Goal: Use online tool/utility: Utilize a website feature to perform a specific function

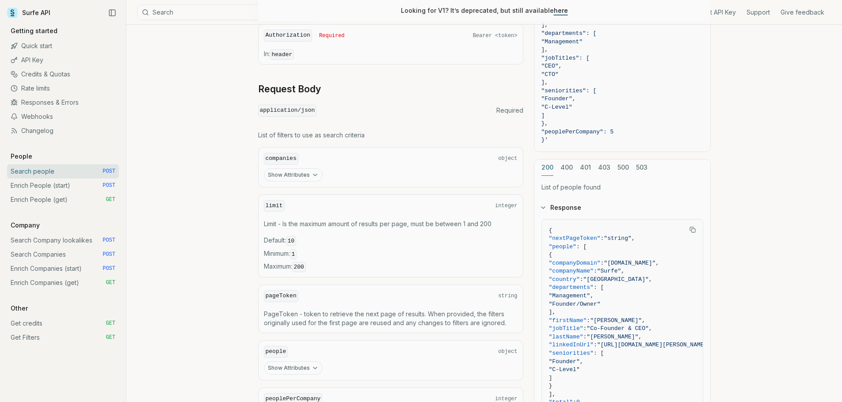
scroll to position [1356, 0]
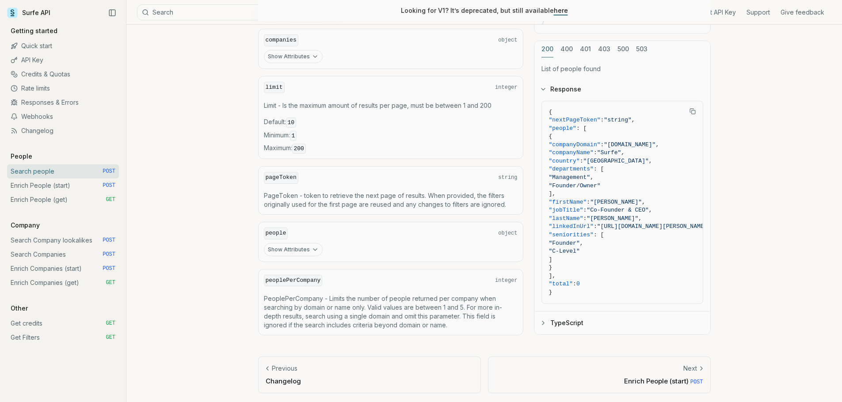
click at [45, 187] on link "Enrich People (start) POST" at bounding box center [63, 186] width 112 height 14
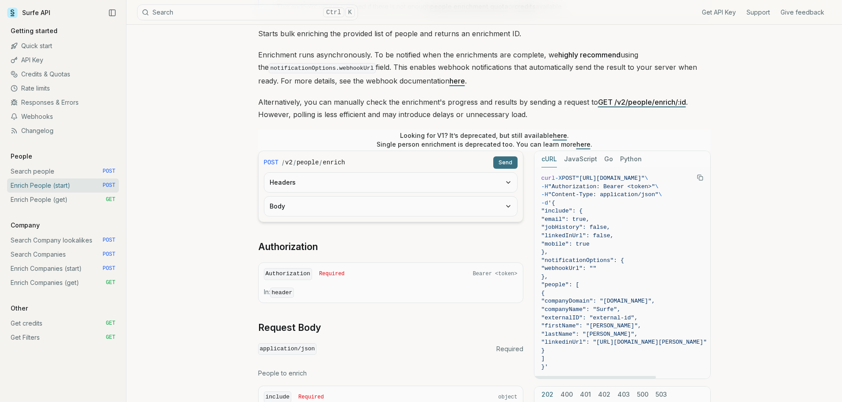
scroll to position [133, 0]
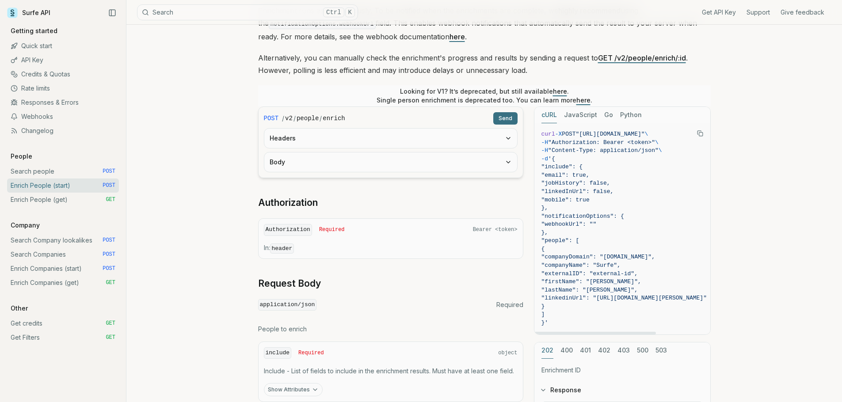
drag, startPoint x: 557, startPoint y: 210, endPoint x: 560, endPoint y: 159, distance: 51.4
click at [560, 159] on code "curl -X POST "[URL][DOMAIN_NAME]" \ -H "Authorization: Bearer <token>" \ -H "Co…" at bounding box center [623, 228] width 165 height 197
click at [431, 169] on button "Body" at bounding box center [390, 161] width 253 height 19
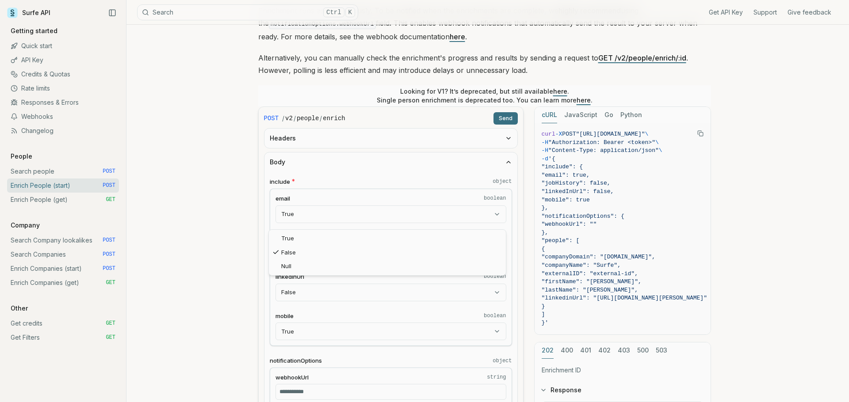
click at [433, 248] on body "Surfe API Get API Key Support Give feedback Getting started Quick start API Key…" at bounding box center [421, 374] width 842 height 1015
select select "****"
click at [515, 121] on button "Send" at bounding box center [505, 118] width 24 height 12
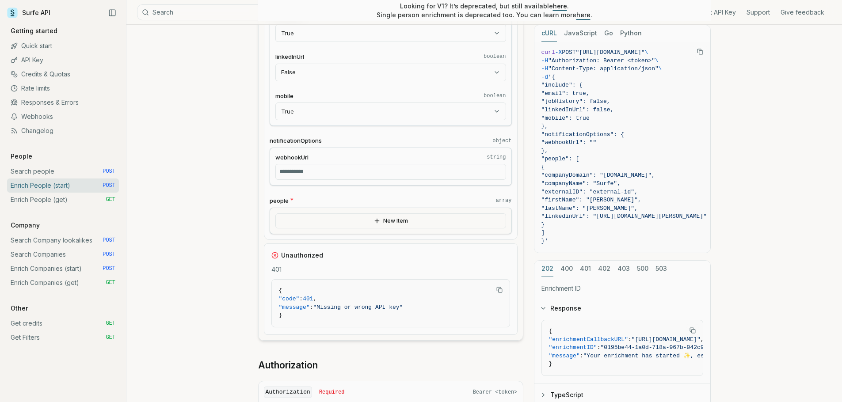
scroll to position [354, 0]
click at [421, 221] on button "New Item" at bounding box center [390, 220] width 231 height 15
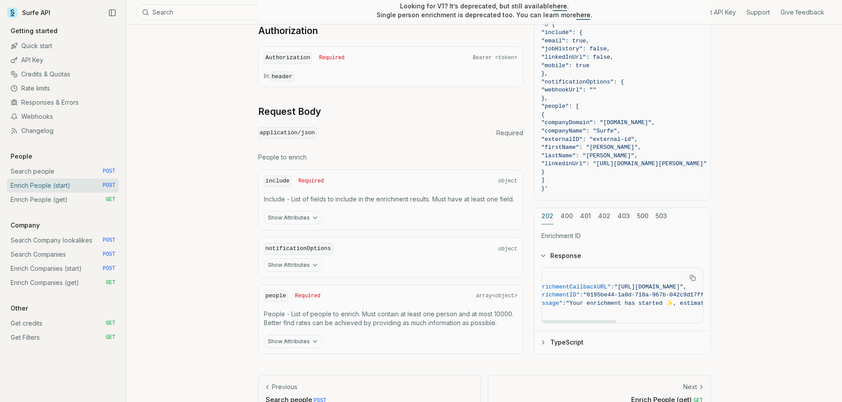
scroll to position [0, 0]
drag, startPoint x: 606, startPoint y: 320, endPoint x: 597, endPoint y: 322, distance: 9.9
click at [597, 322] on div at bounding box center [579, 321] width 75 height 3
click at [81, 205] on link "Enrich People (get) GET" at bounding box center [63, 200] width 112 height 14
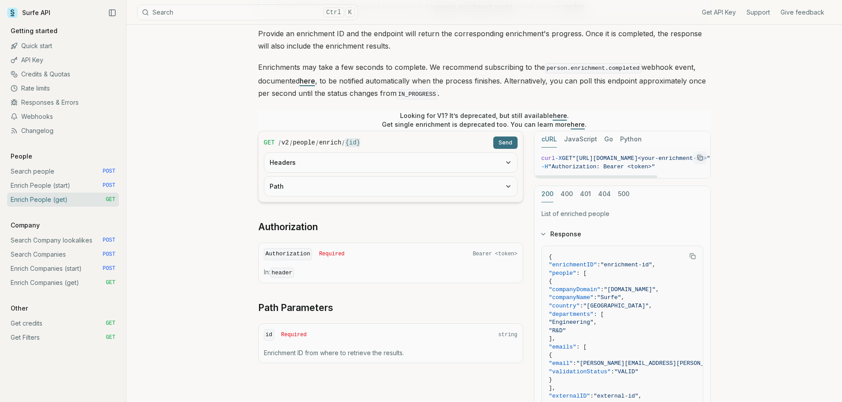
drag, startPoint x: 635, startPoint y: 175, endPoint x: 628, endPoint y: 176, distance: 6.2
click at [629, 175] on div at bounding box center [595, 176] width 123 height 3
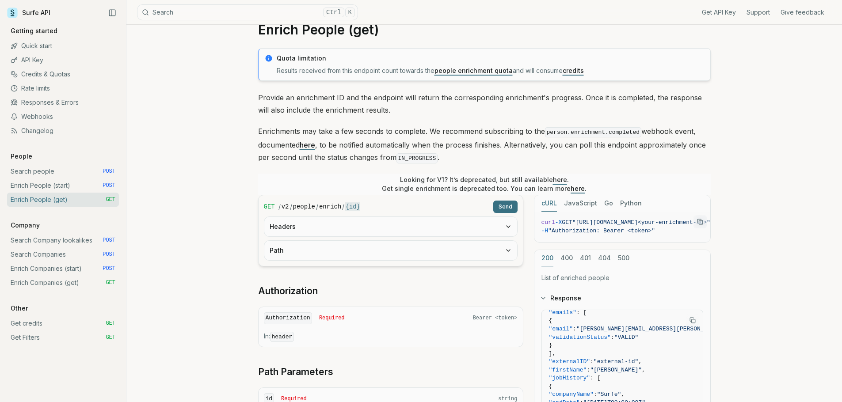
scroll to position [44, 0]
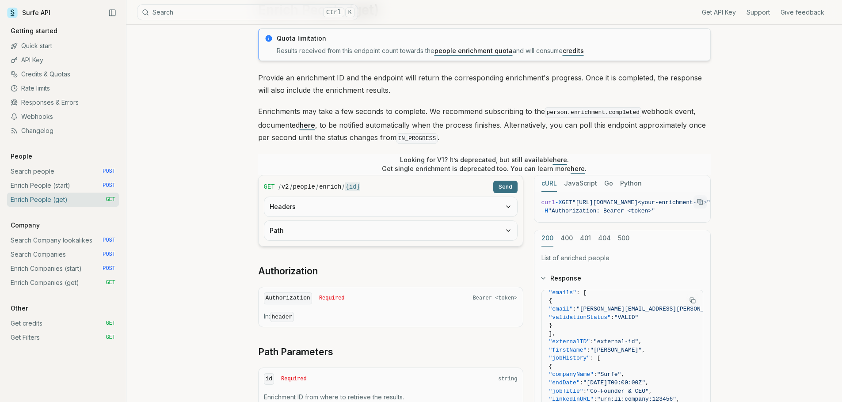
click at [61, 184] on link "Enrich People (start) POST" at bounding box center [63, 186] width 112 height 14
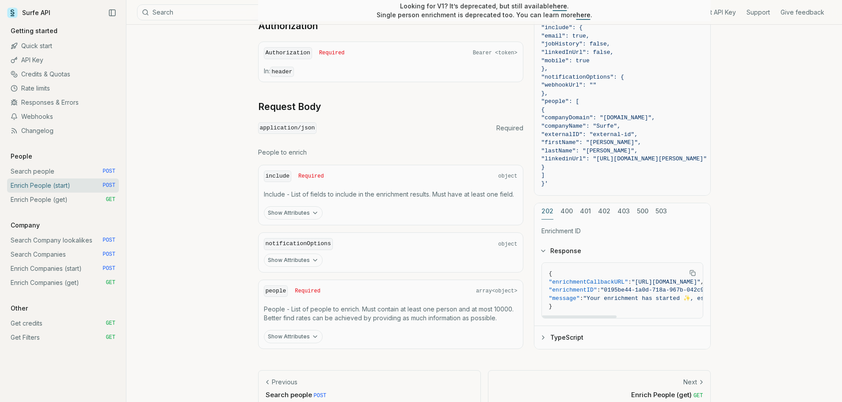
drag, startPoint x: 594, startPoint y: 315, endPoint x: 587, endPoint y: 315, distance: 7.1
click at [587, 315] on div at bounding box center [579, 316] width 75 height 3
